Goal: Task Accomplishment & Management: Manage account settings

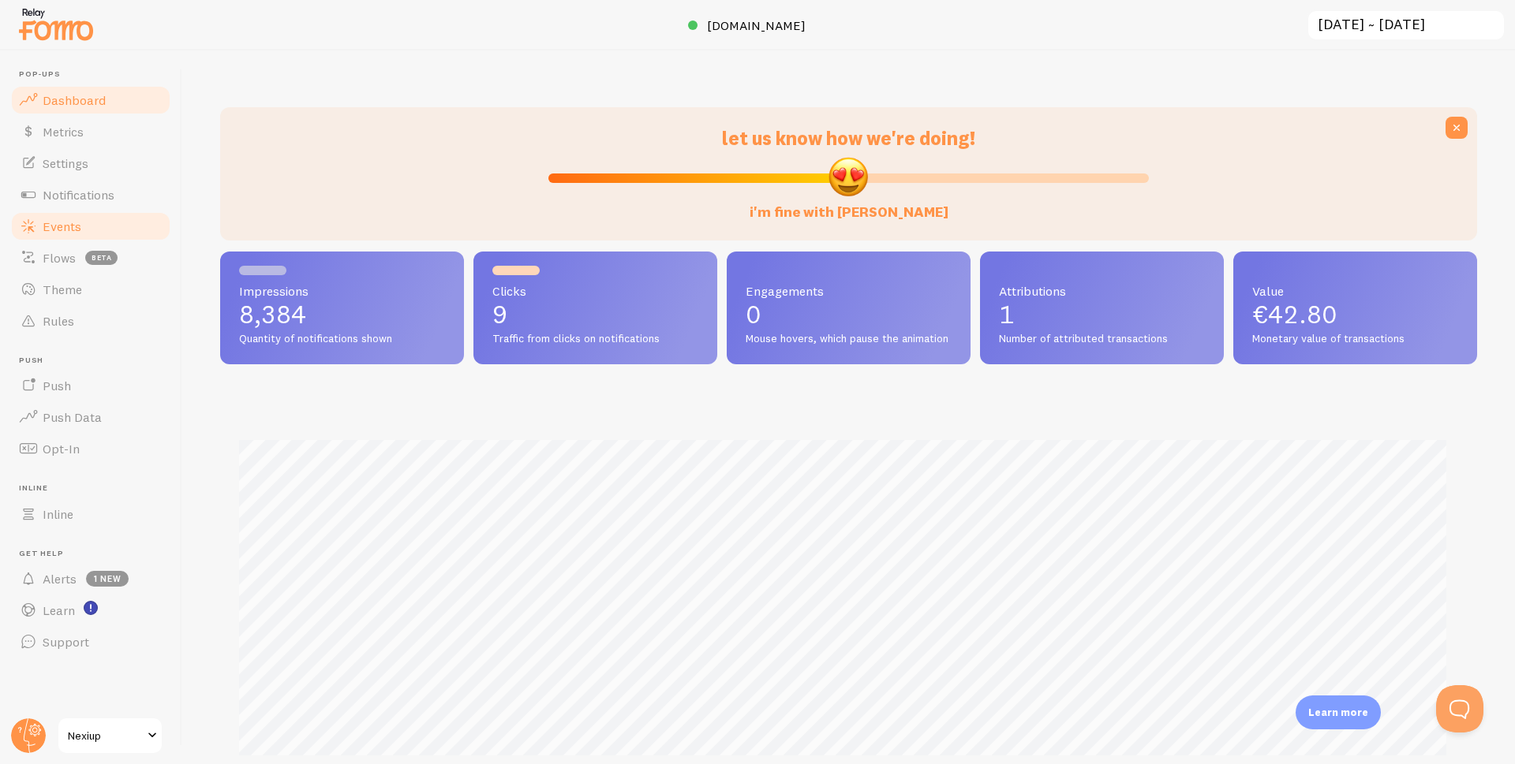
click at [81, 223] on link "Events" at bounding box center [90, 227] width 163 height 32
click at [69, 222] on span "Events" at bounding box center [62, 227] width 39 height 16
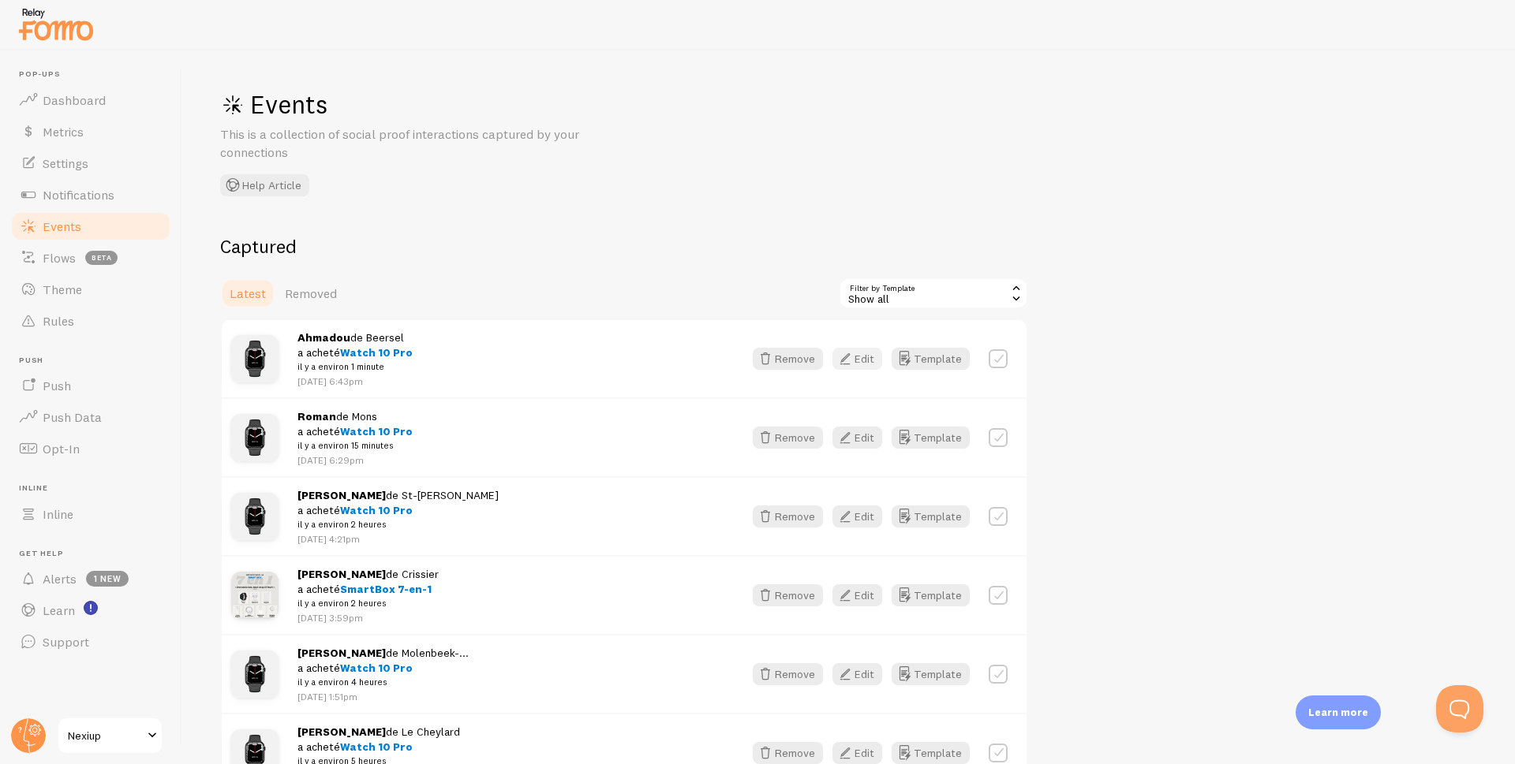
click at [861, 356] on button "Edit" at bounding box center [857, 359] width 50 height 22
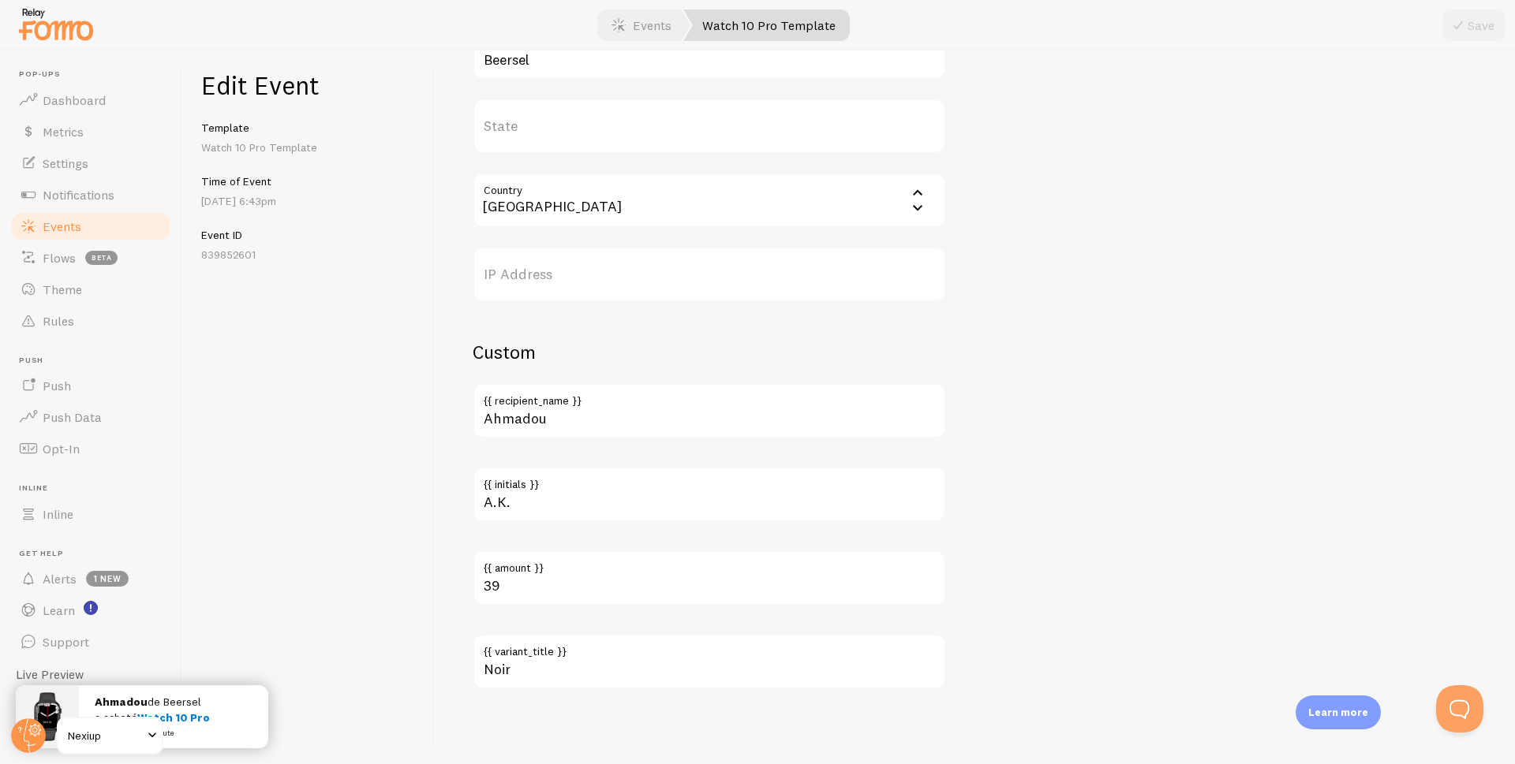
scroll to position [768, 0]
click at [60, 226] on span "Events" at bounding box center [62, 227] width 39 height 16
